Goal: Understand process/instructions: Learn how to perform a task or action

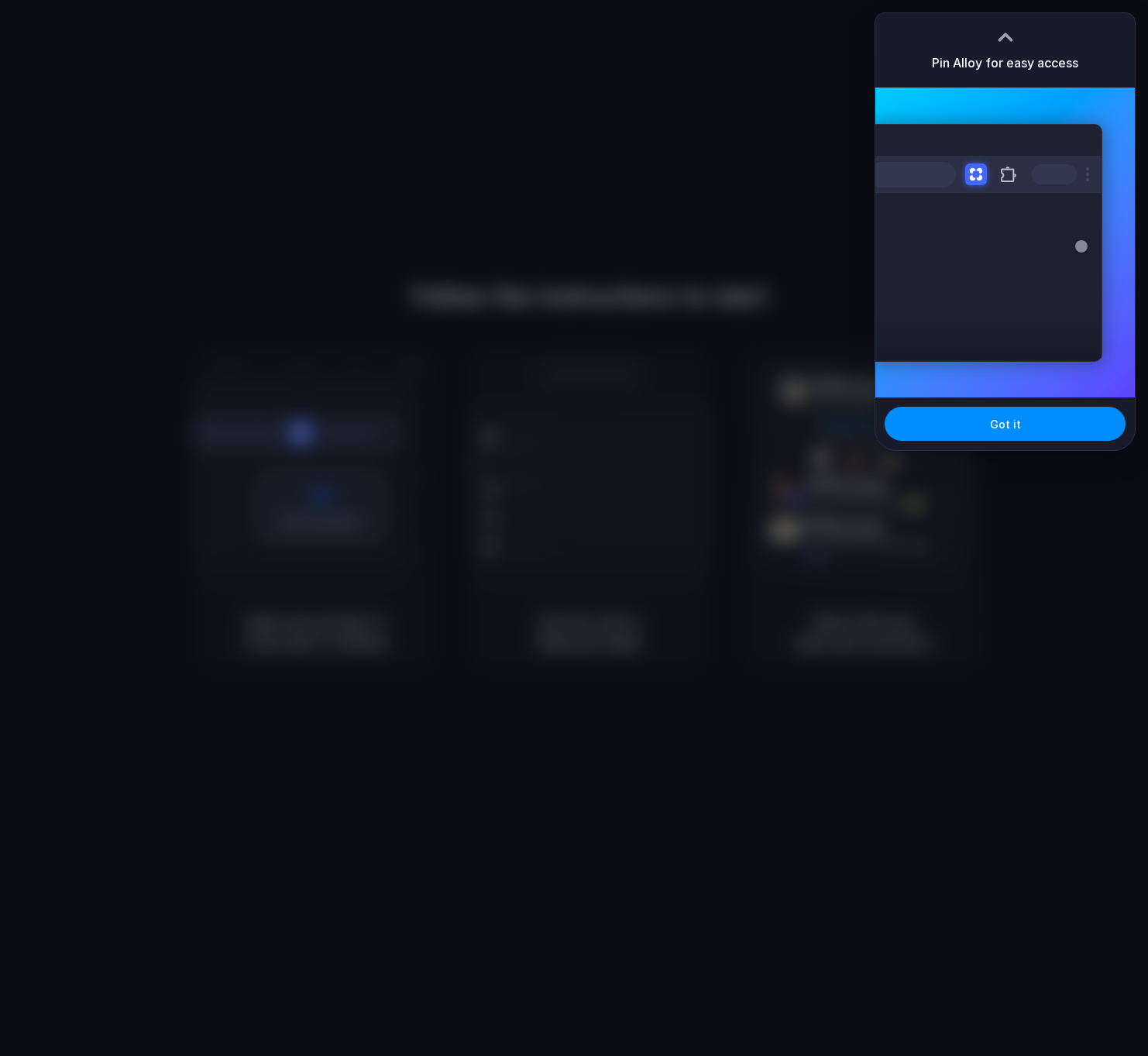
drag, startPoint x: 912, startPoint y: 260, endPoint x: 931, endPoint y: 304, distance: 47.9
click at [912, 260] on div "Extensions Alloy · AI Prototyping for..." at bounding box center [985, 243] width 234 height 238
click at [993, 429] on span "Got it" at bounding box center [1005, 424] width 31 height 16
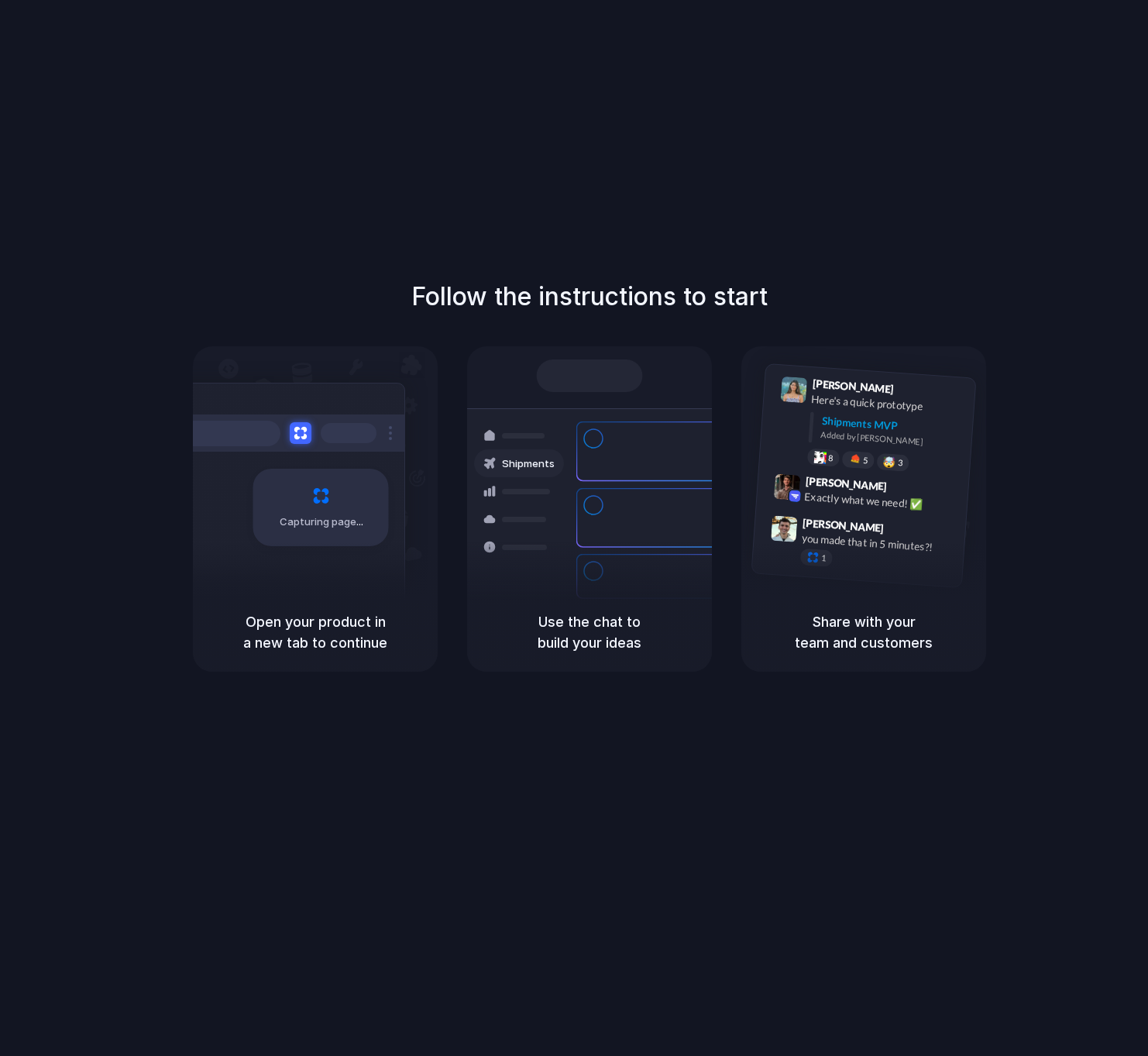
click at [696, 185] on div "Follow the instructions to start Capturing page Open your product in a new tab …" at bounding box center [590, 543] width 1179 height 1087
